Goal: Task Accomplishment & Management: Use online tool/utility

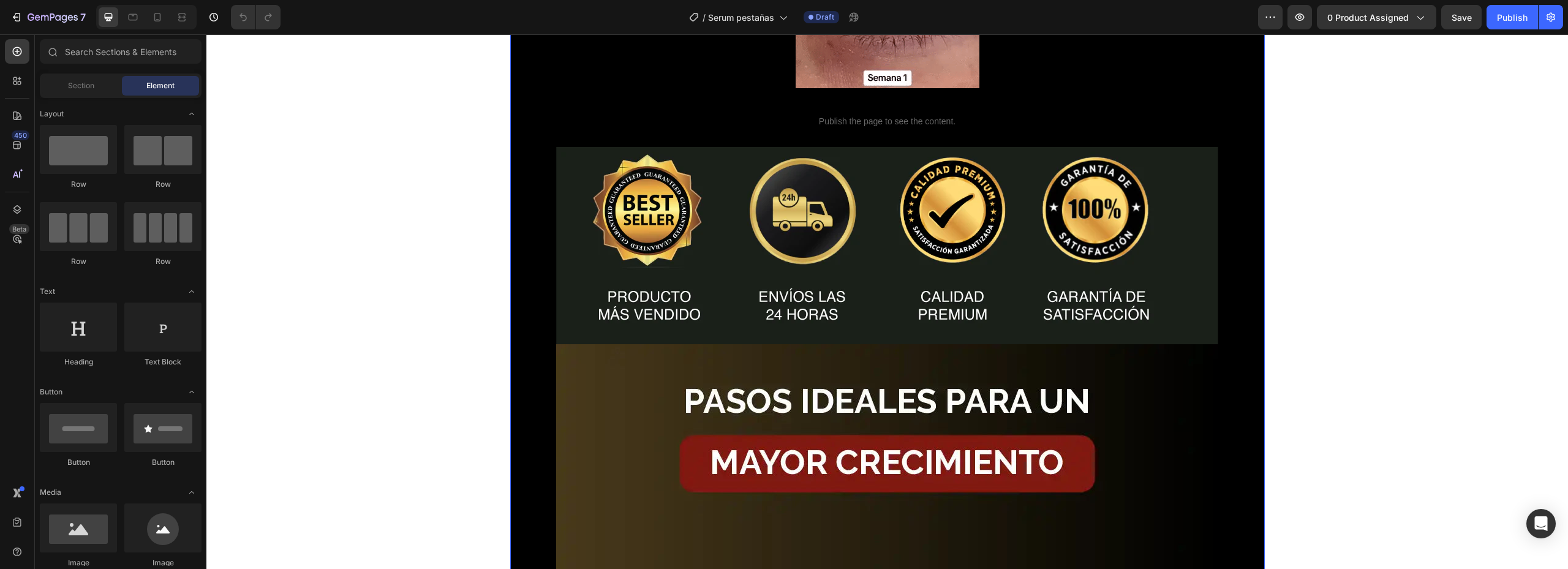
scroll to position [2450, 0]
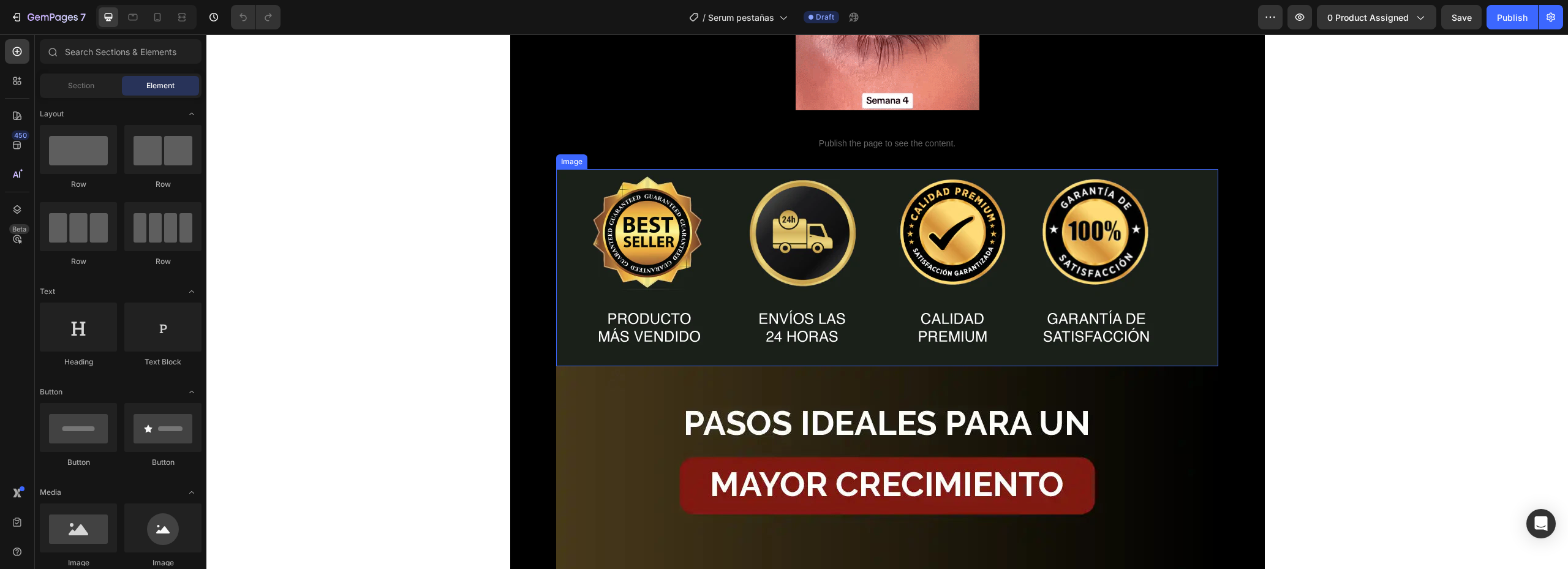
click at [628, 239] on img at bounding box center [887, 268] width 662 height 197
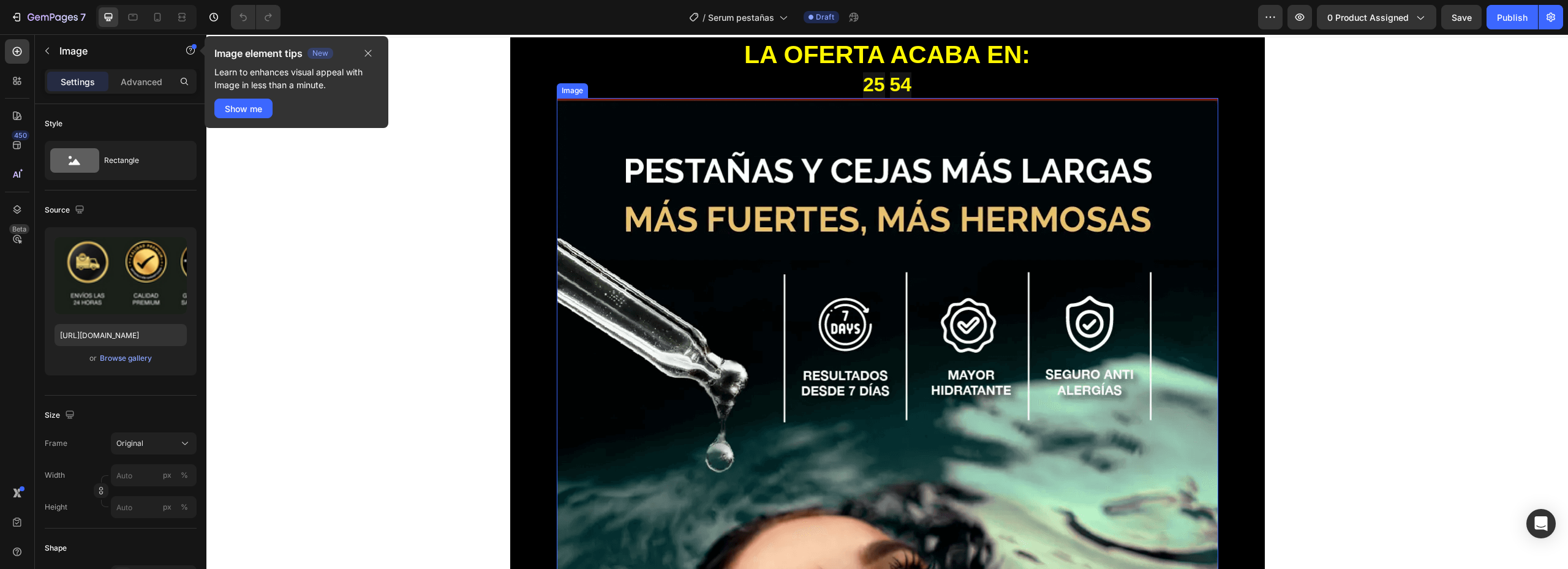
scroll to position [0, 0]
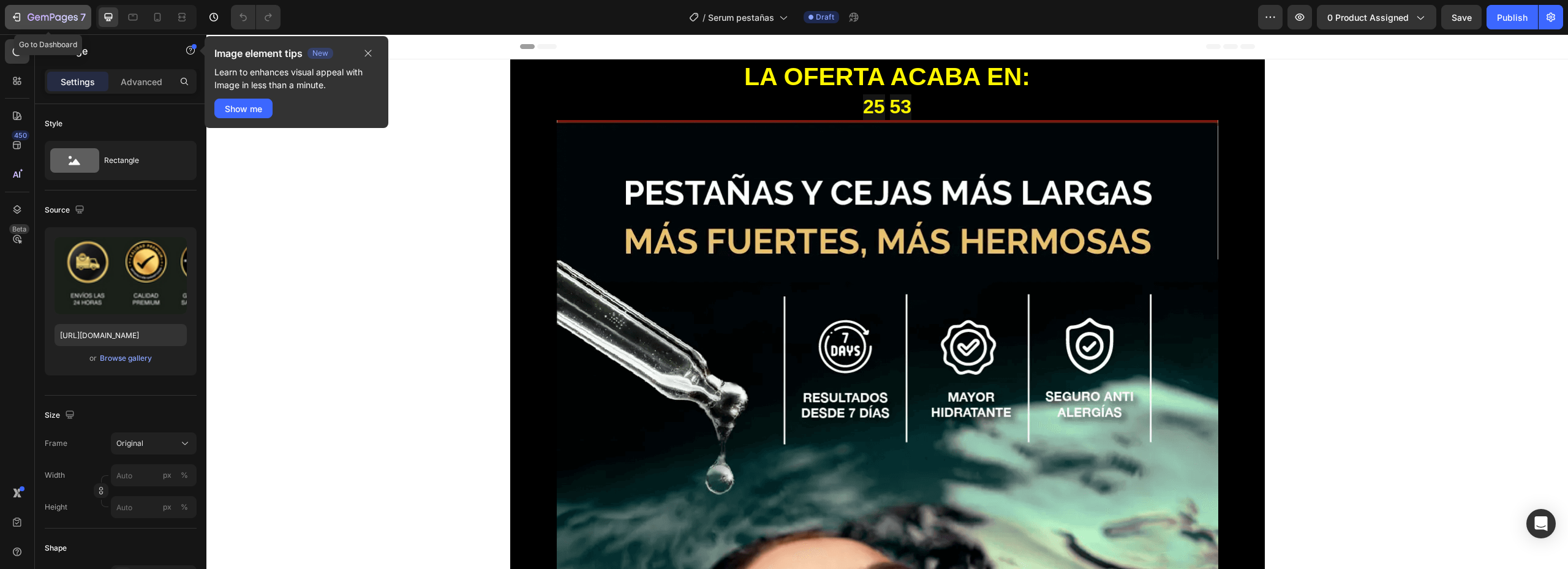
click at [50, 17] on icon "button" at bounding box center [52, 17] width 5 height 7
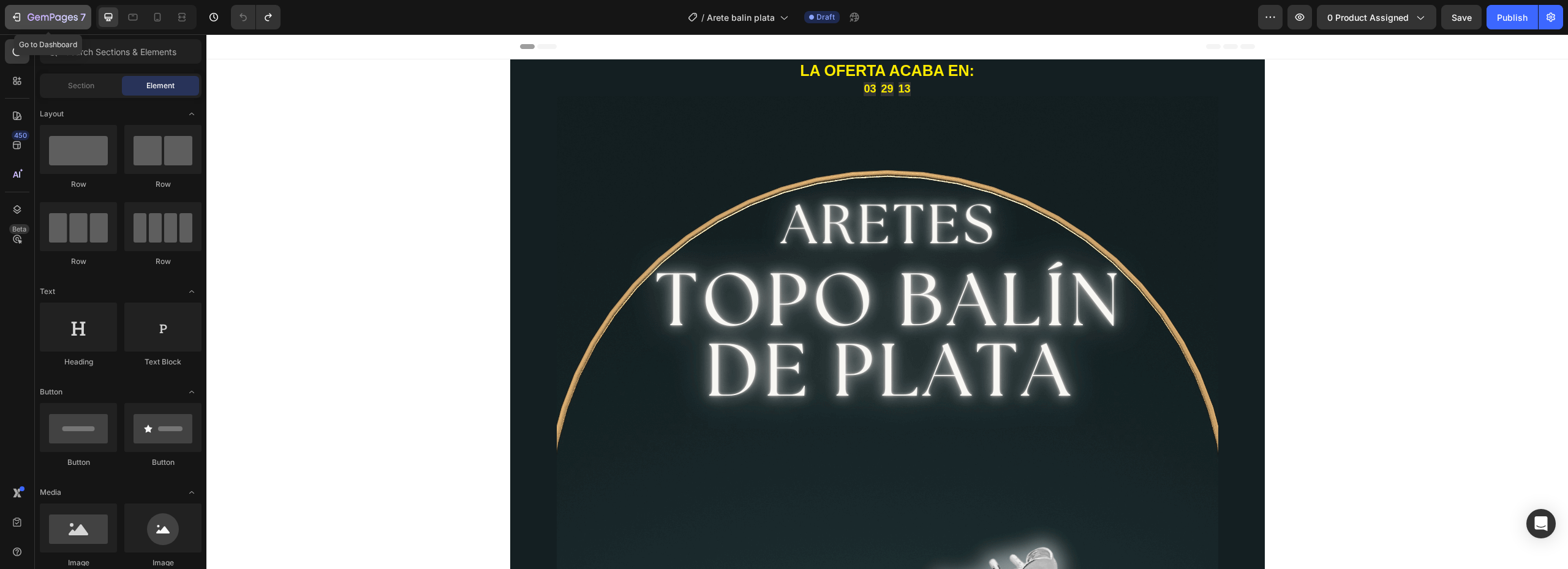
click at [35, 17] on icon "button" at bounding box center [30, 17] width 6 height 7
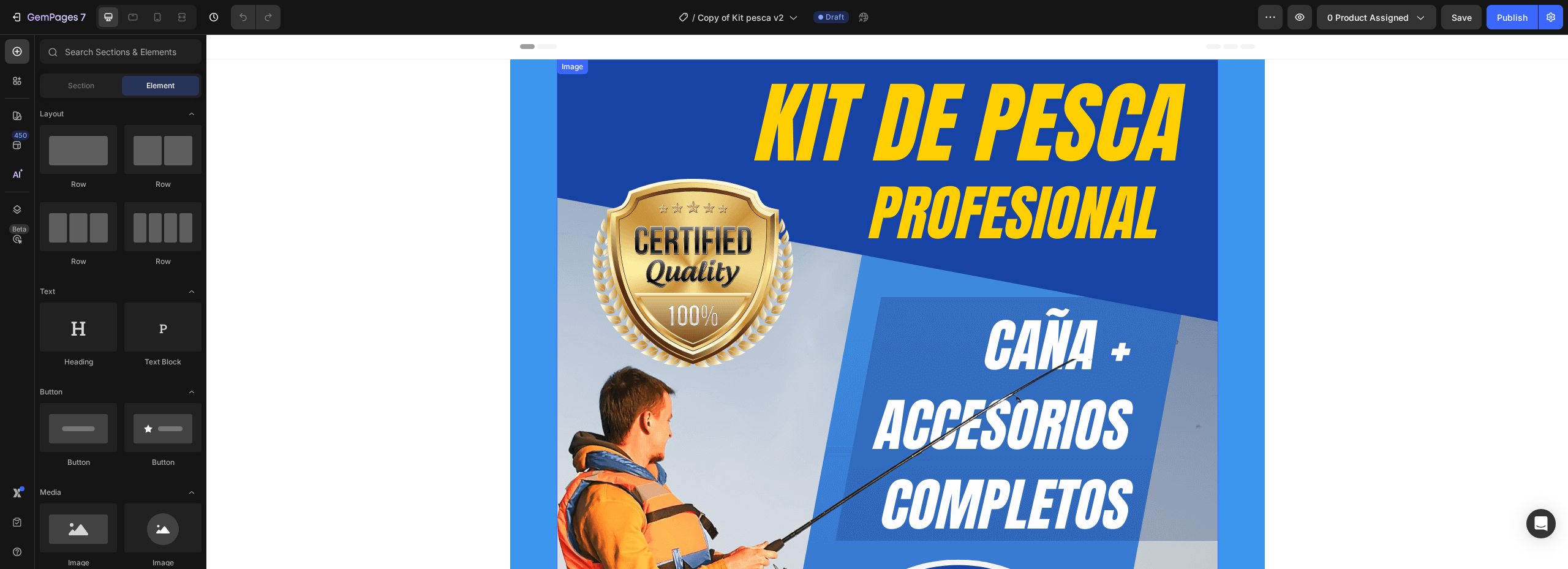
click at [827, 143] on img at bounding box center [888, 580] width 661 height 1041
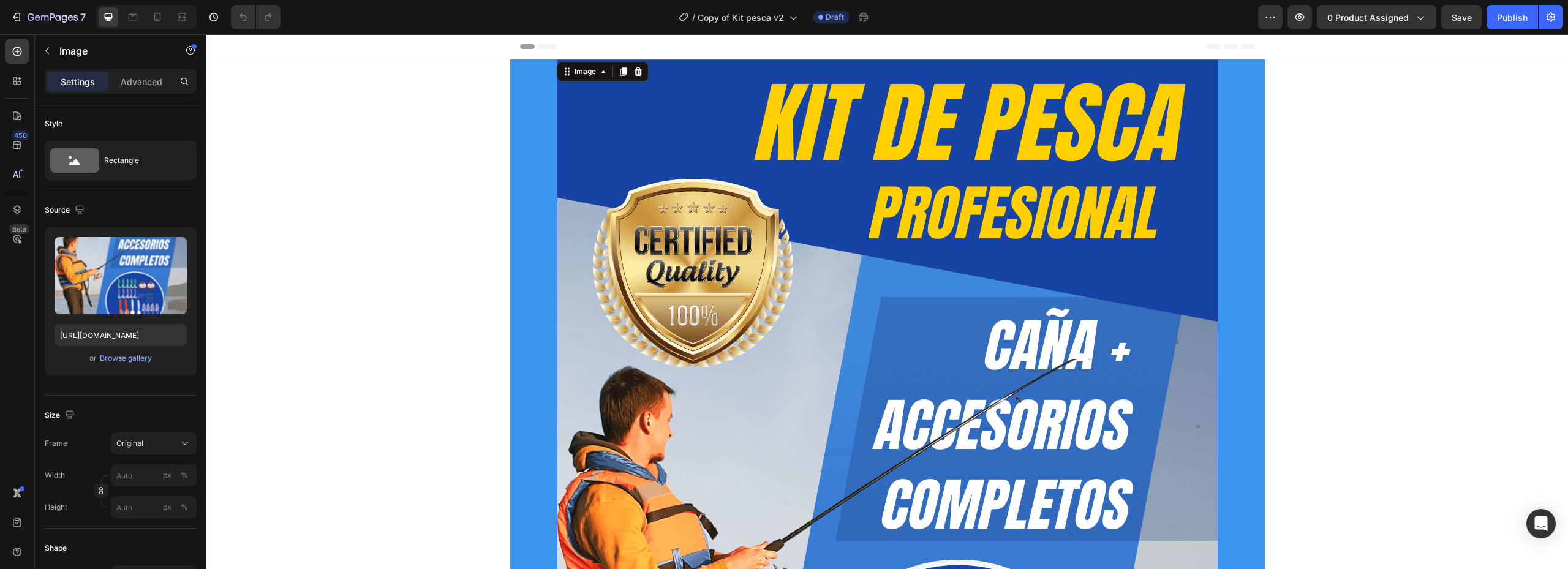
click at [910, 145] on img at bounding box center [888, 580] width 661 height 1041
click at [935, 142] on img at bounding box center [888, 580] width 661 height 1041
click at [847, 258] on img at bounding box center [888, 580] width 661 height 1041
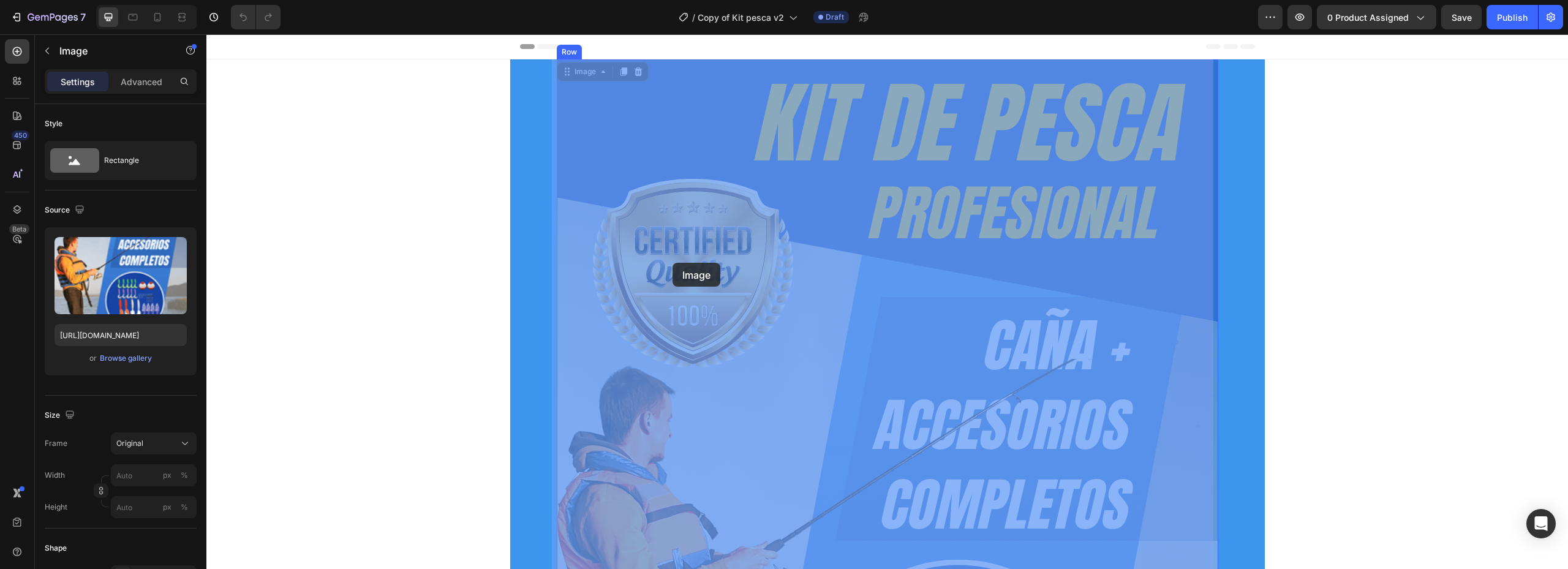
drag, startPoint x: 794, startPoint y: 288, endPoint x: 623, endPoint y: 272, distance: 171.7
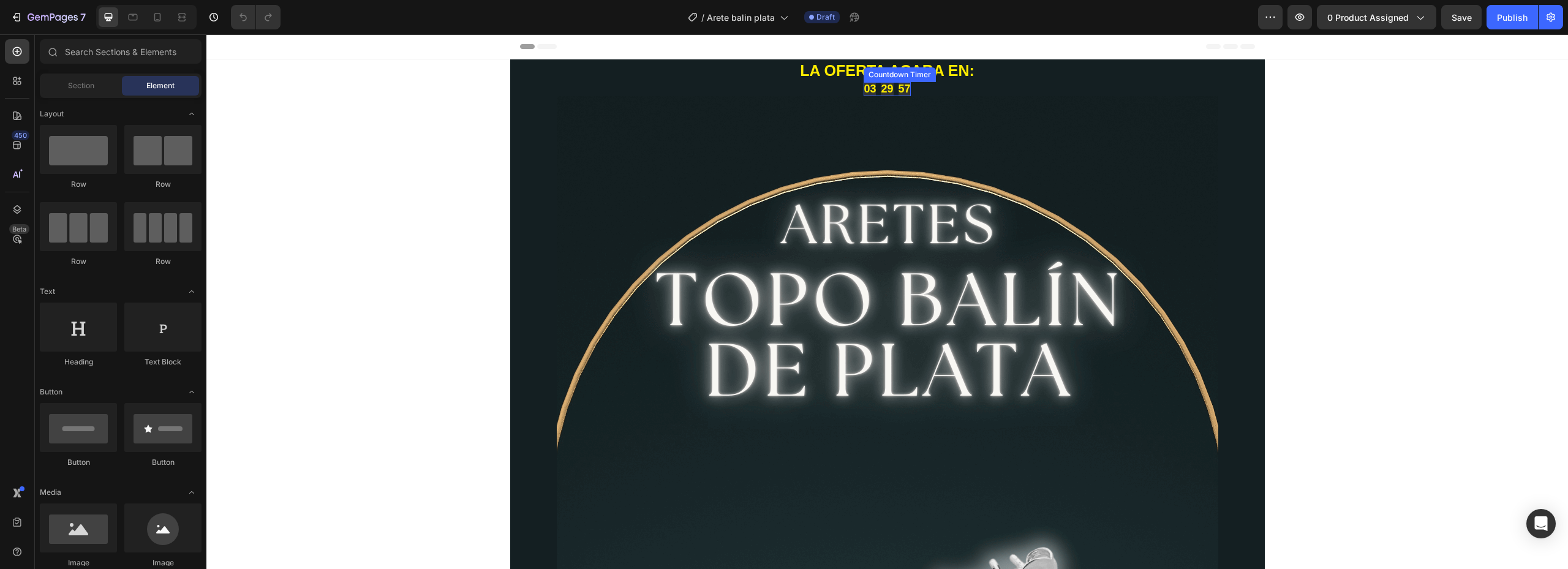
click at [881, 90] on div "29" at bounding box center [887, 89] width 12 height 14
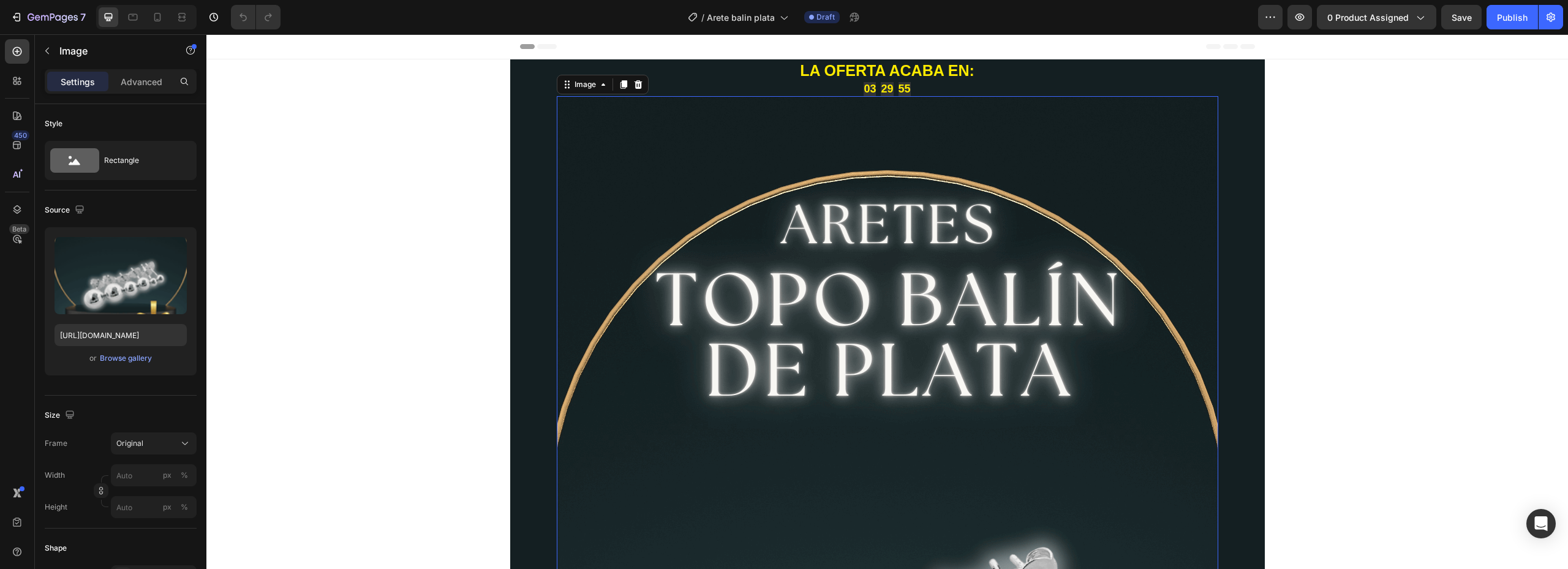
click at [784, 22] on icon at bounding box center [783, 16] width 12 height 12
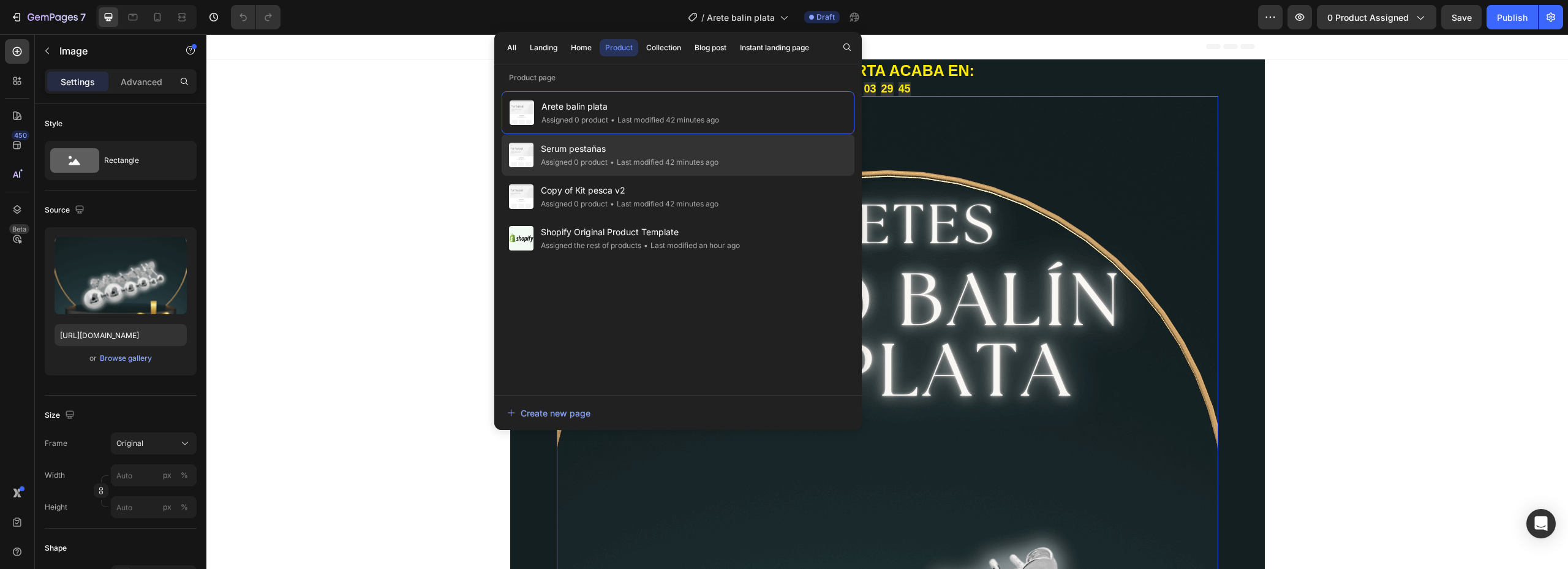
click at [605, 156] on div "Assigned 0 product" at bounding box center [574, 162] width 67 height 12
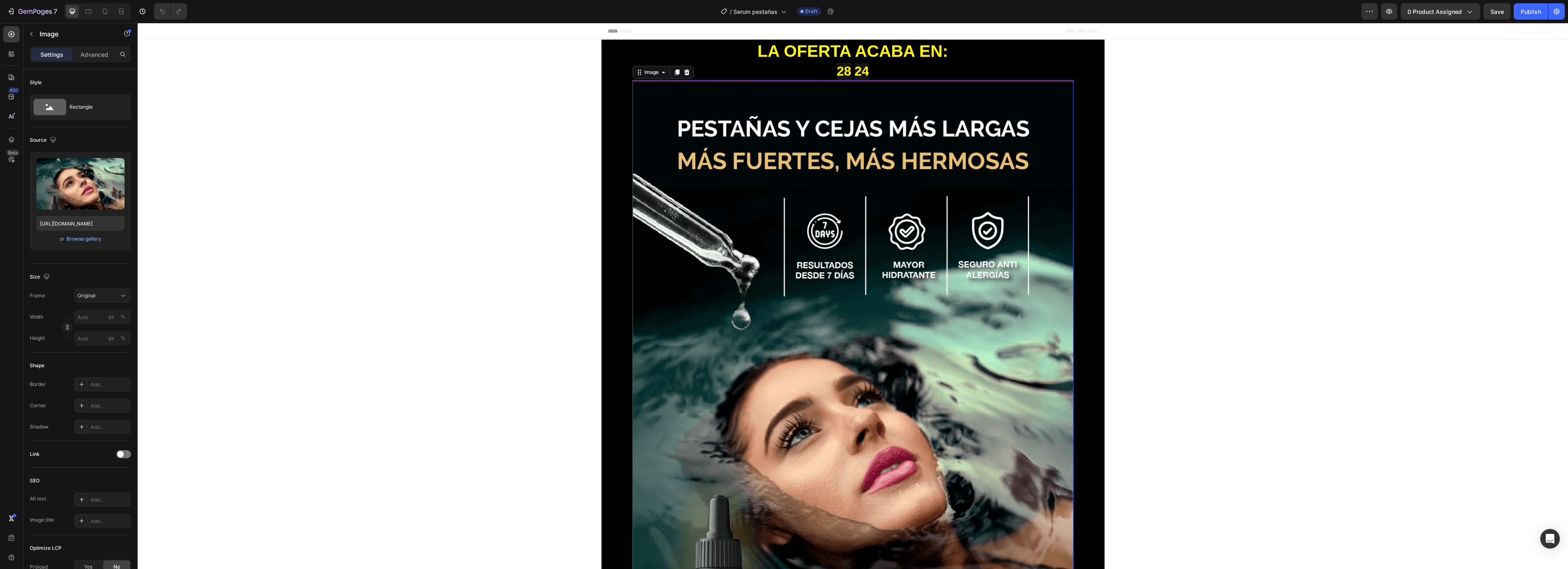
click at [695, 143] on img at bounding box center [853, 435] width 441 height 711
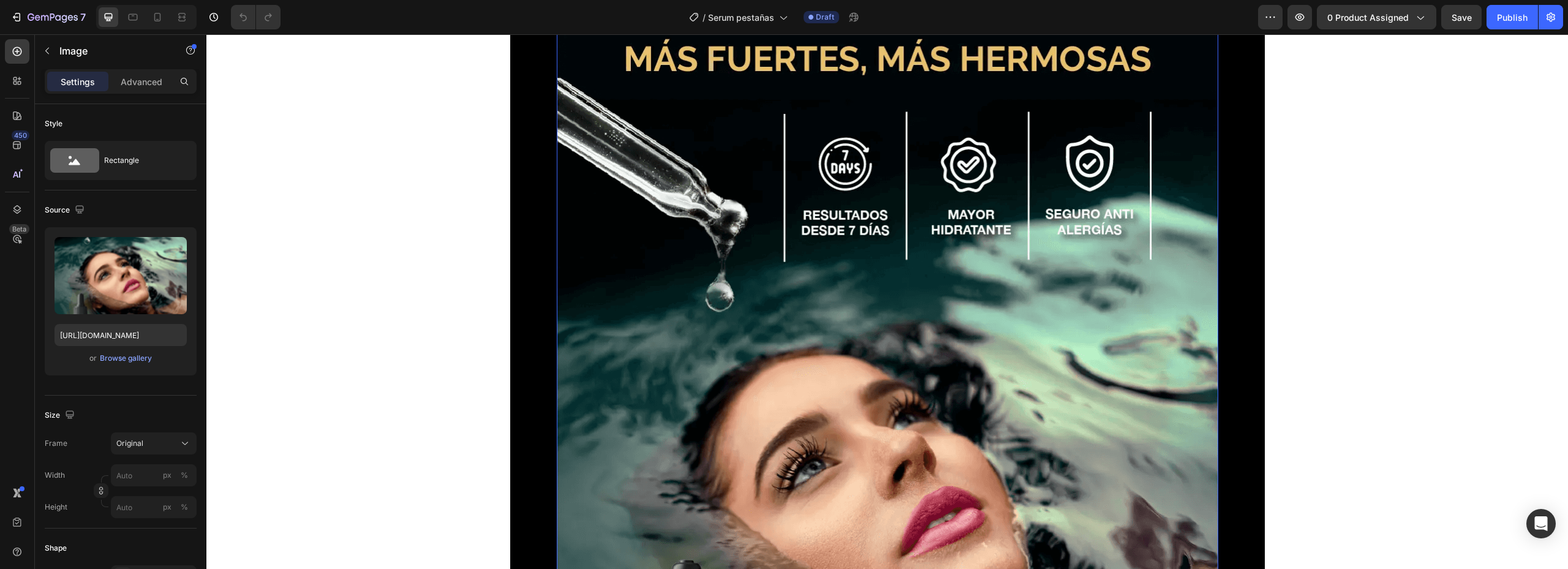
scroll to position [184, 0]
click at [650, 302] on img at bounding box center [888, 469] width 661 height 1066
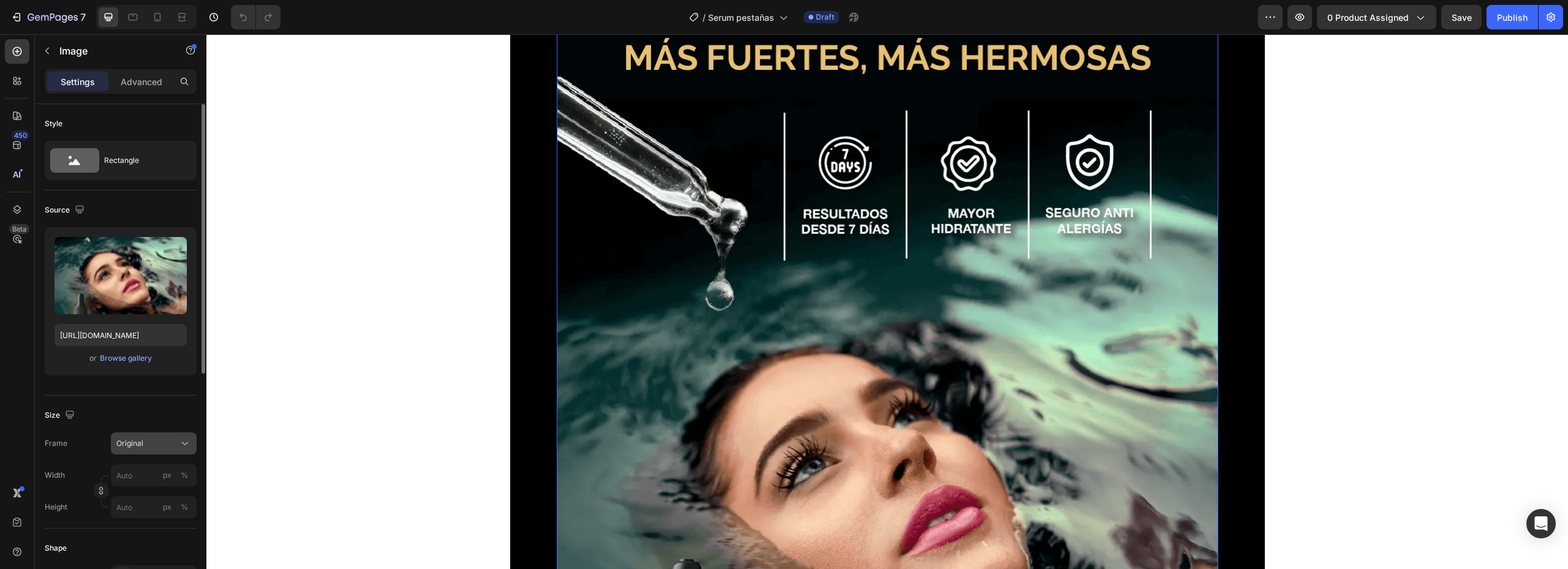
click at [158, 438] on div "Original" at bounding box center [146, 444] width 60 height 11
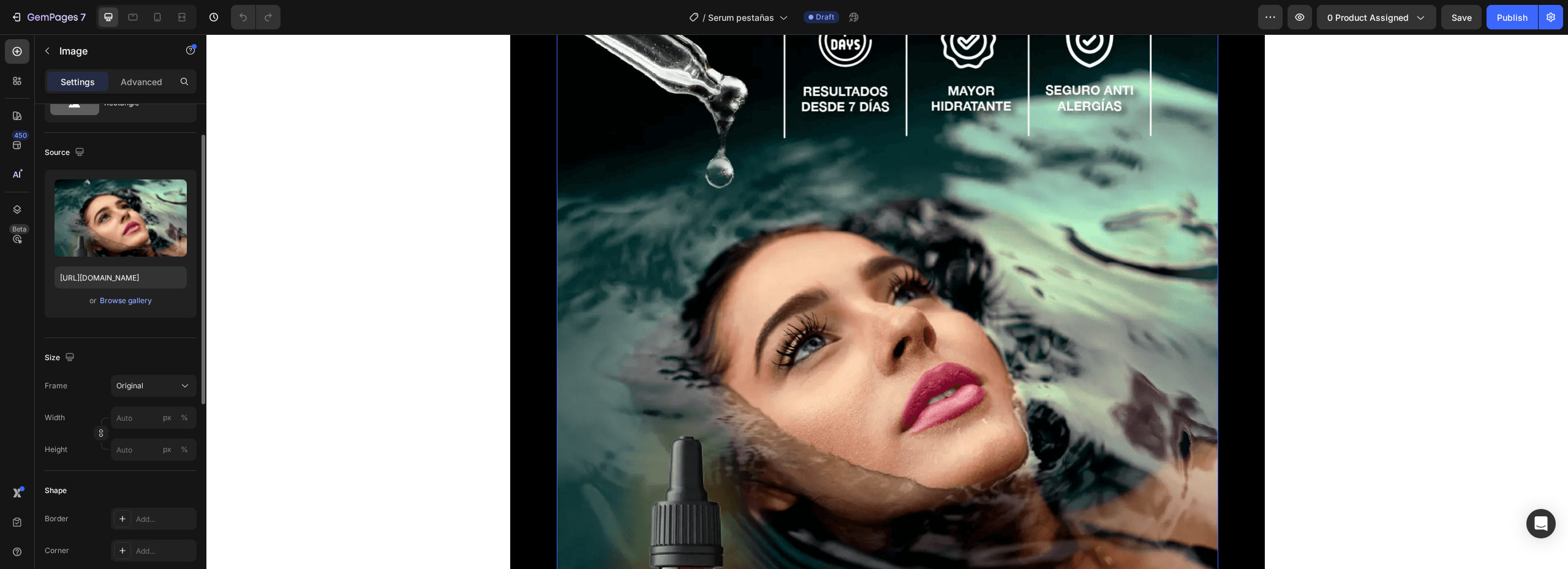
scroll to position [0, 0]
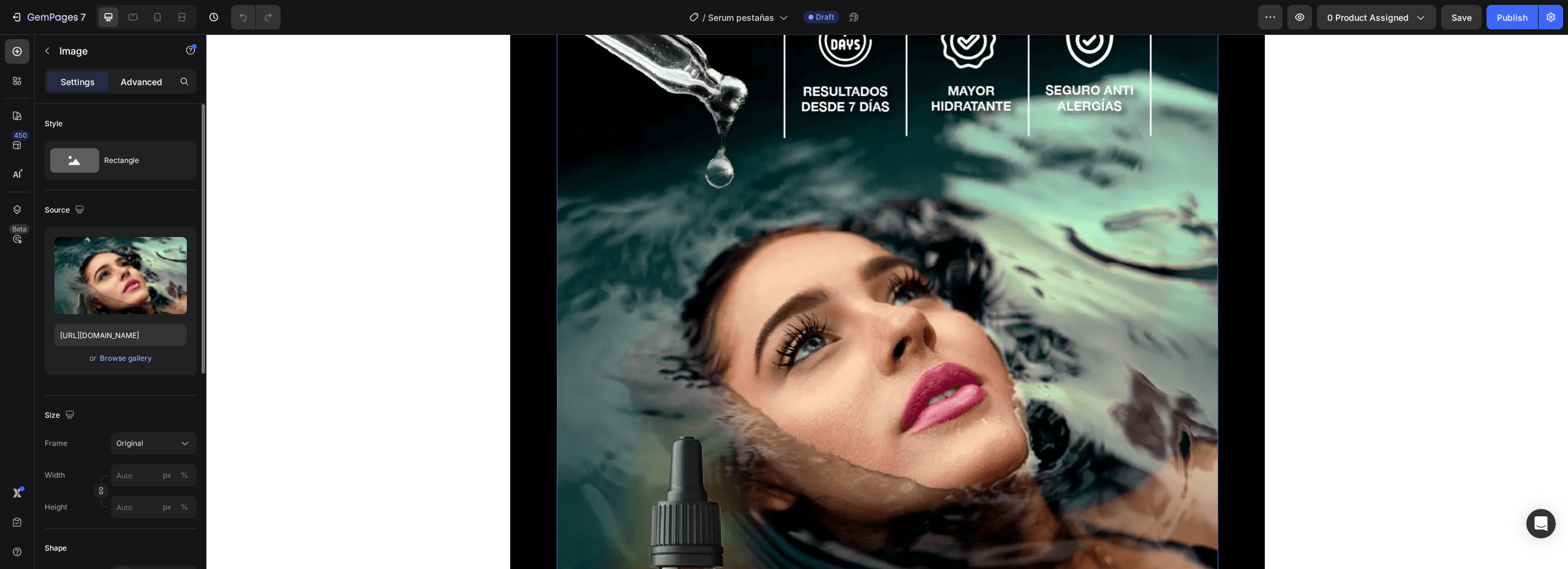
click at [128, 77] on p "Advanced" at bounding box center [142, 82] width 42 height 13
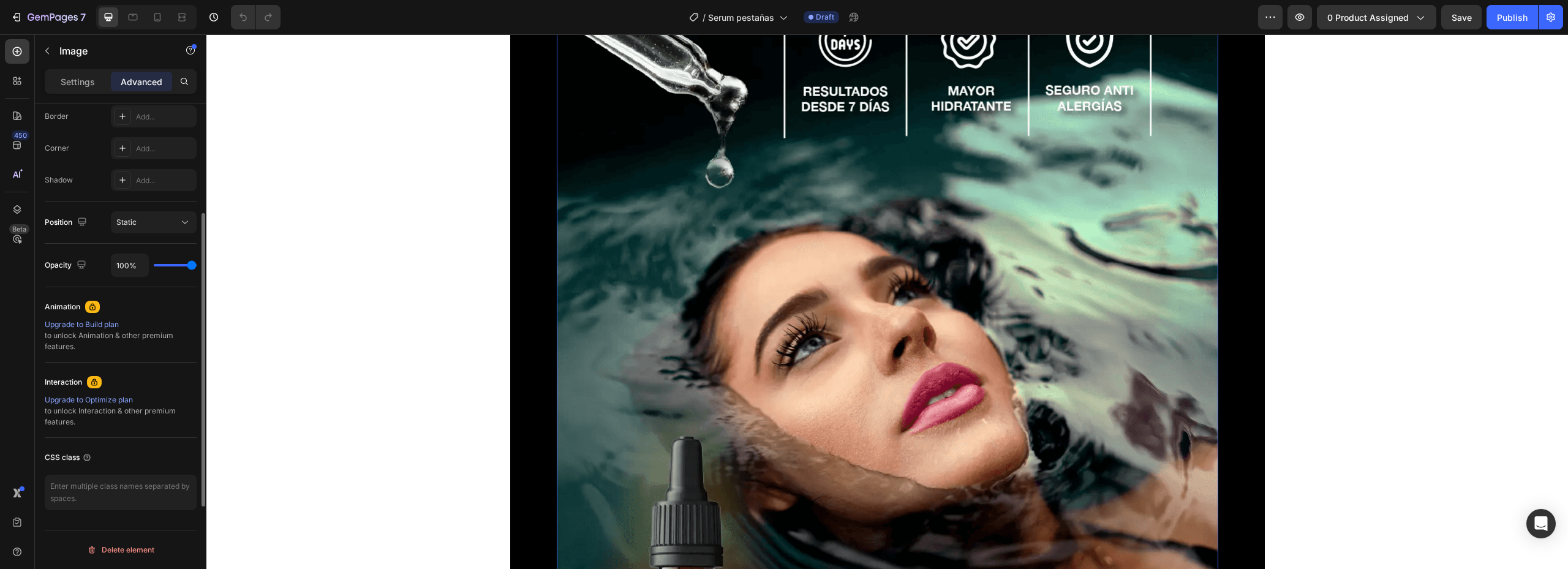
scroll to position [44, 0]
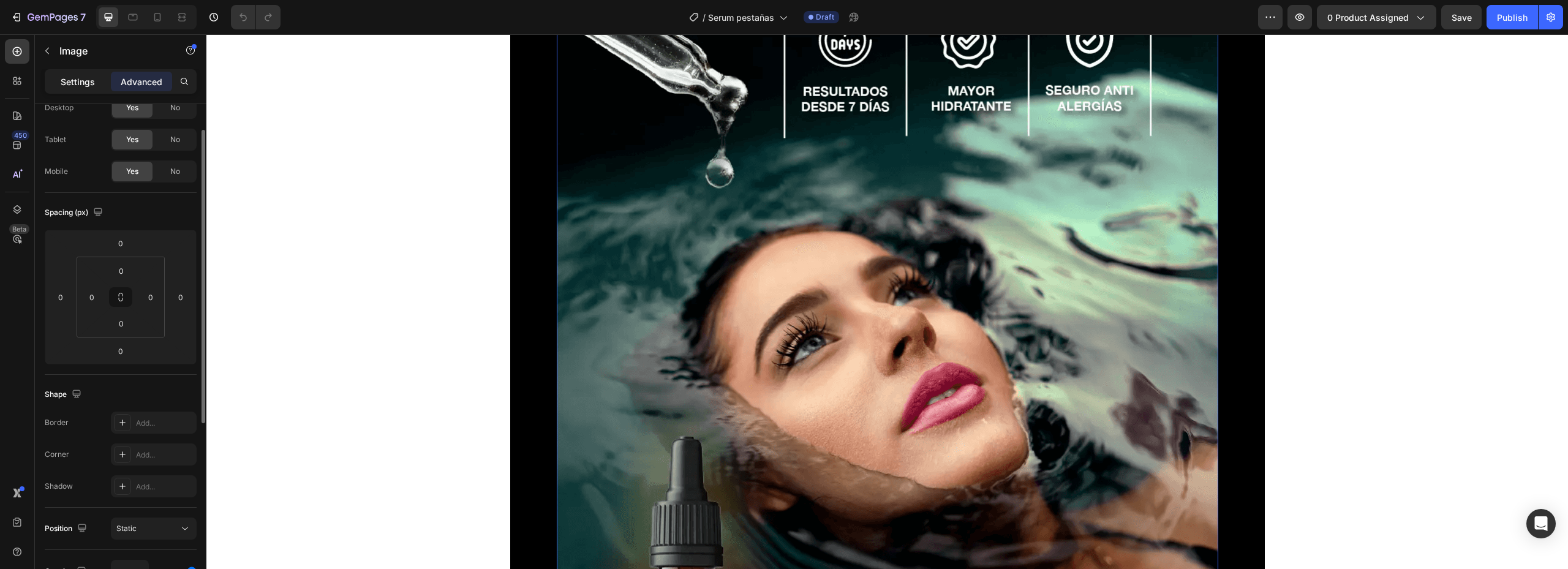
click at [79, 83] on p "Settings" at bounding box center [78, 82] width 35 height 13
